Goal: Check status: Check status

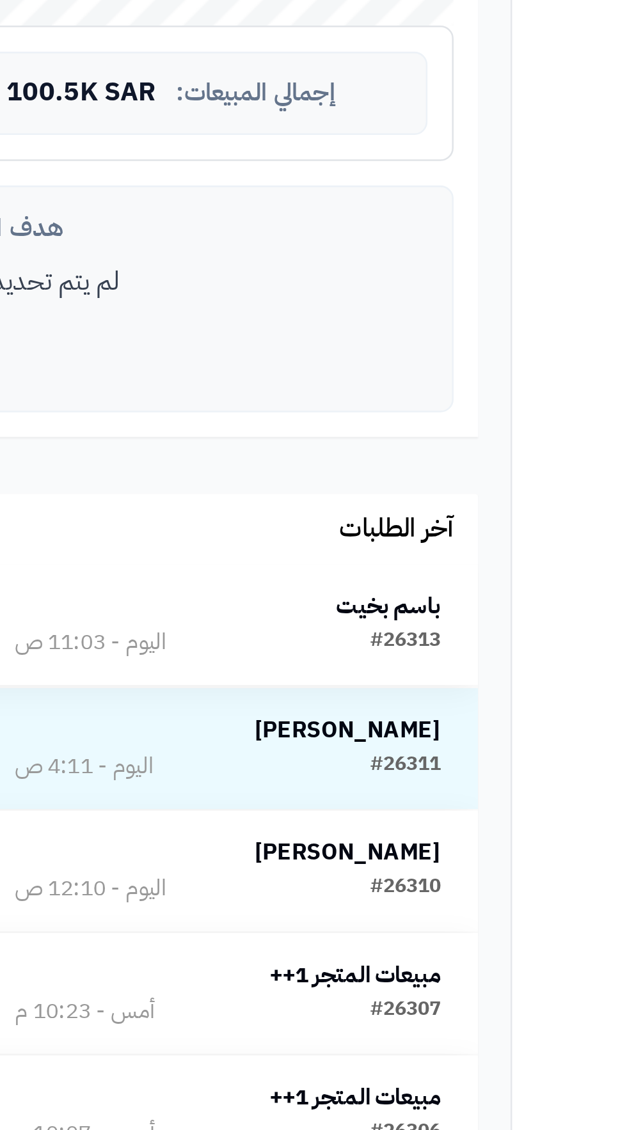
click at [432, 835] on strong "باسم بخيت" at bounding box center [428, 841] width 41 height 13
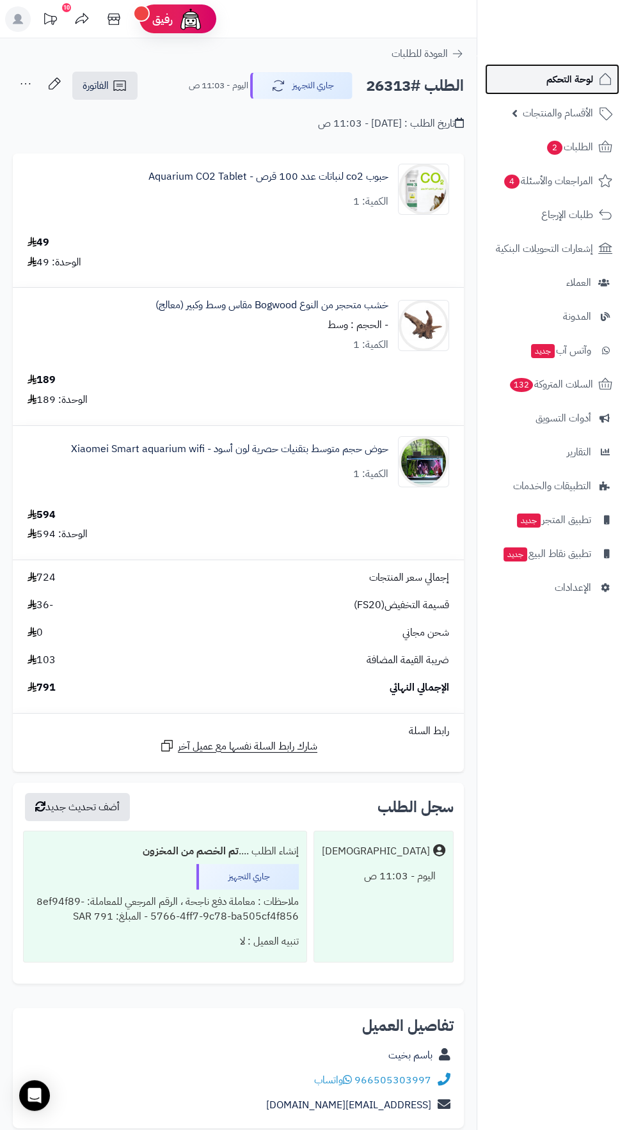
click at [553, 79] on span "لوحة التحكم" at bounding box center [569, 79] width 47 height 18
